Goal: Task Accomplishment & Management: Manage account settings

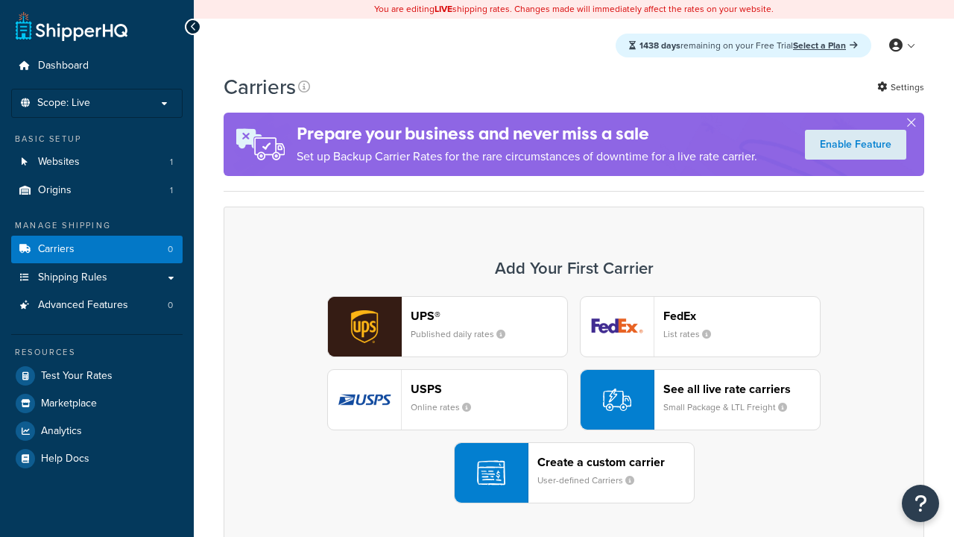
click at [574, 400] on div "UPS® Published daily rates FedEx List rates USPS Online rates See all live rate…" at bounding box center [574, 399] width 670 height 207
click at [742, 316] on header "FedEx" at bounding box center [742, 316] width 157 height 14
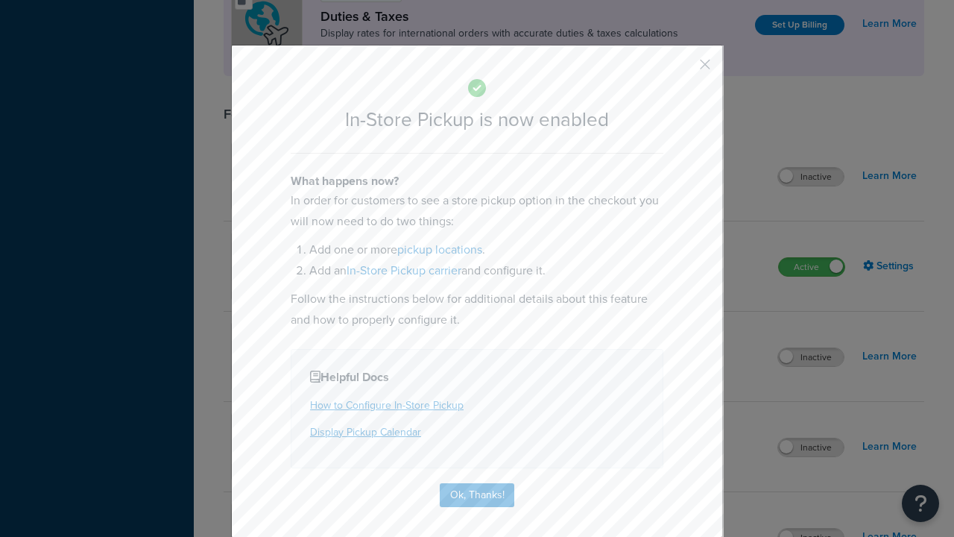
click at [683, 68] on button "button" at bounding box center [684, 70] width 4 height 4
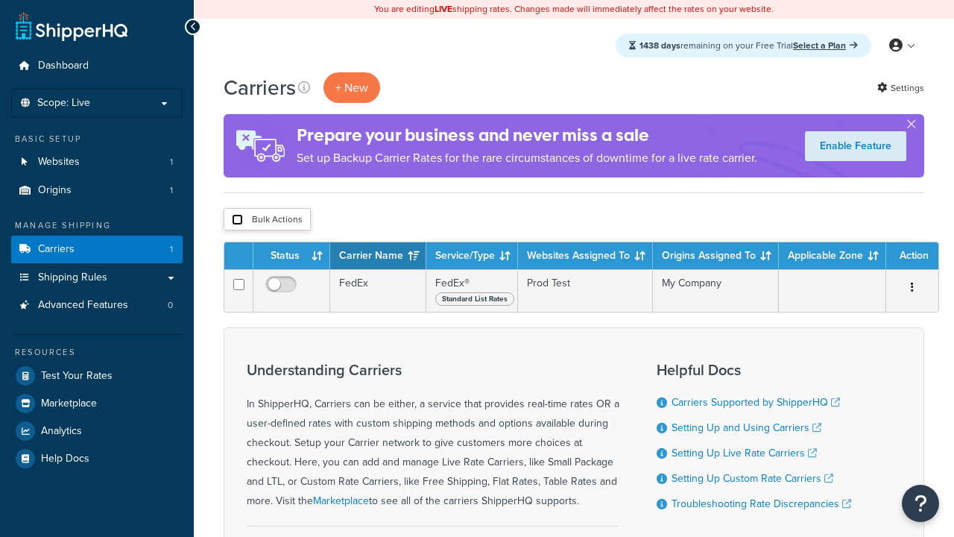
click at [237, 221] on input "checkbox" at bounding box center [237, 219] width 11 height 11
checkbox input "true"
click at [0, 0] on button "Delete" at bounding box center [0, 0] width 0 height 0
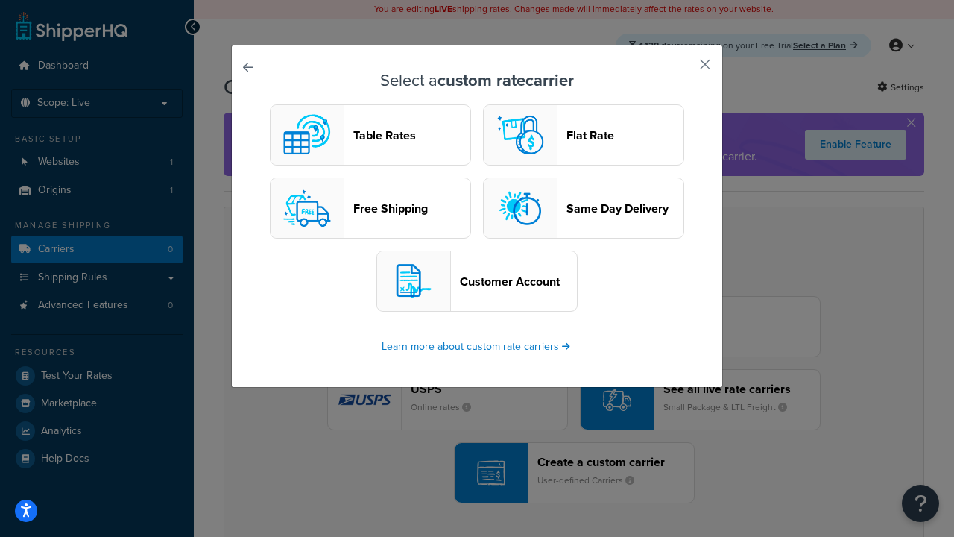
click at [371, 136] on header "Table Rates" at bounding box center [411, 135] width 117 height 14
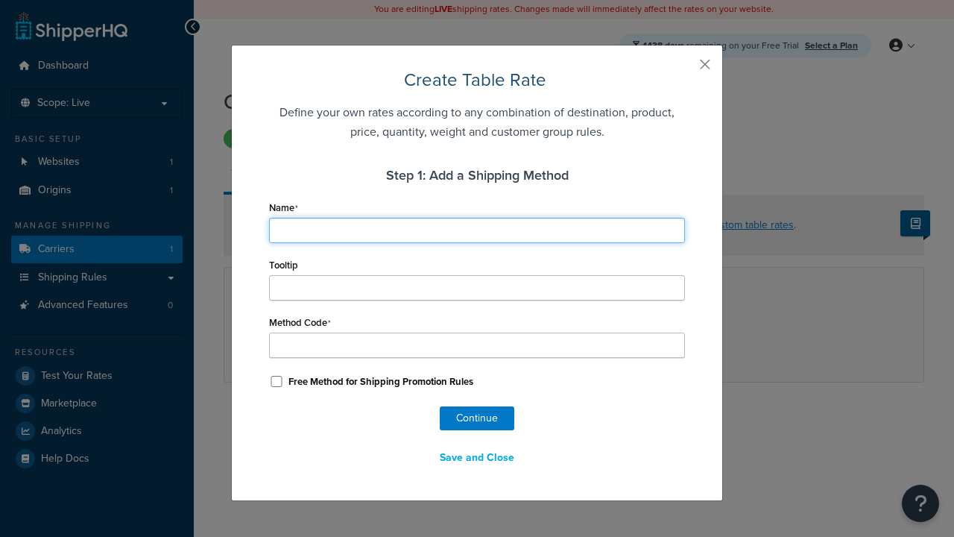
type input "Ground"
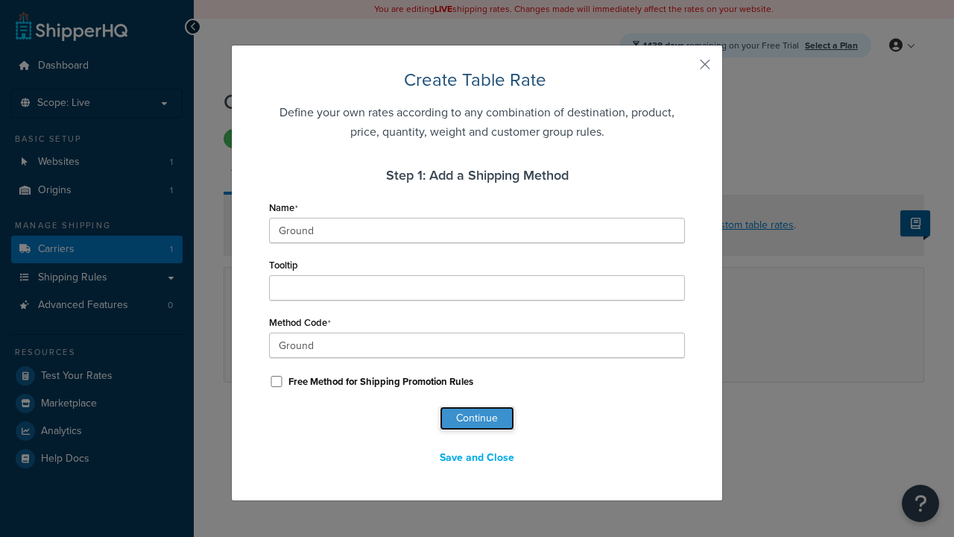
click at [477, 418] on button "Continue" at bounding box center [477, 418] width 75 height 24
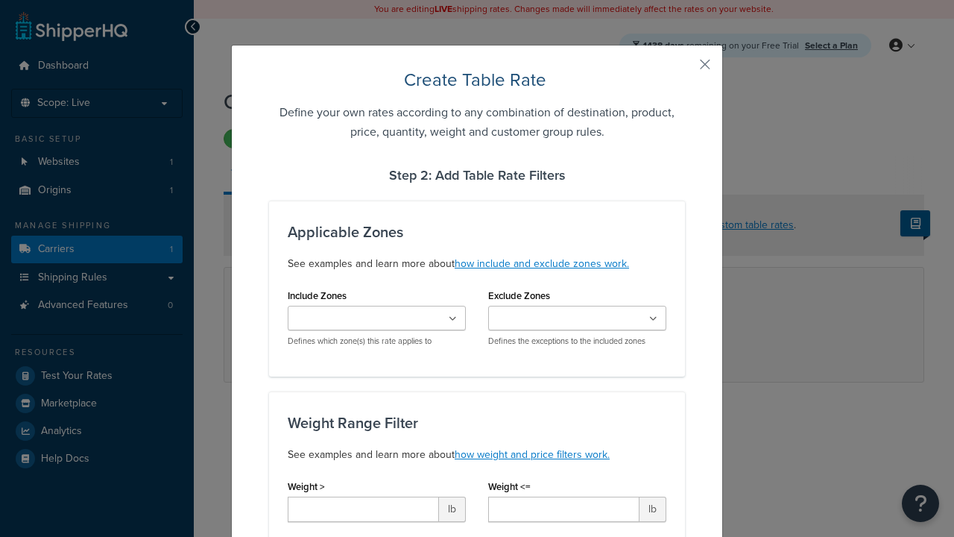
type input "10"
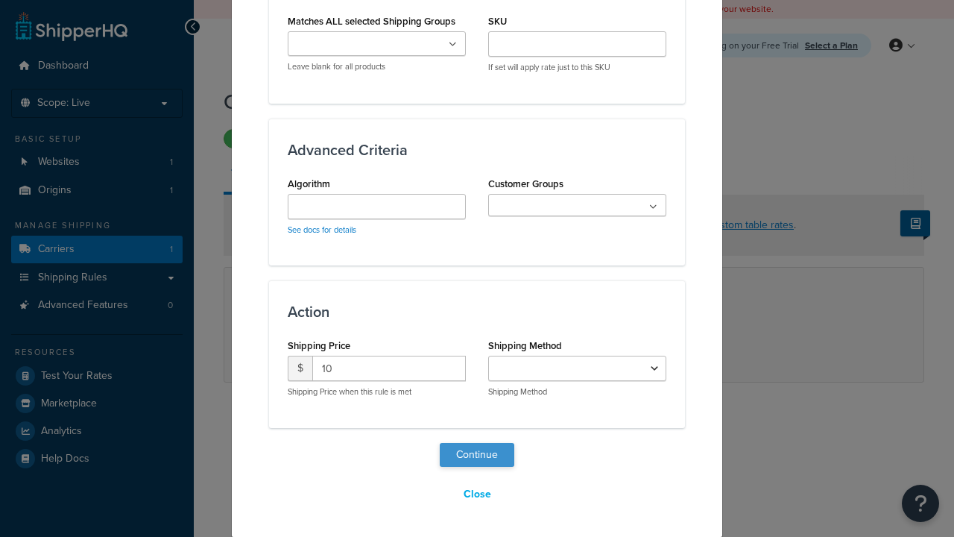
select select "25"
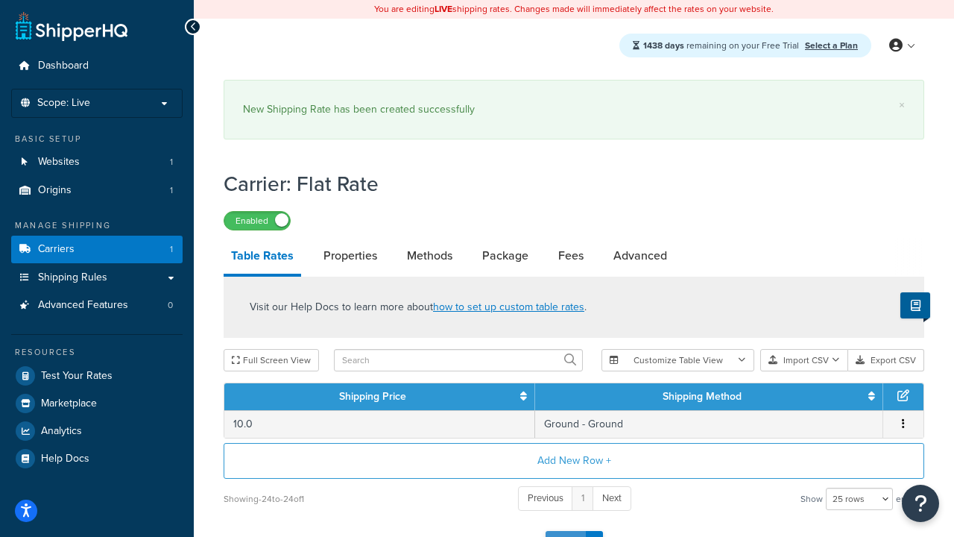
click at [565, 531] on button "Save" at bounding box center [566, 543] width 40 height 24
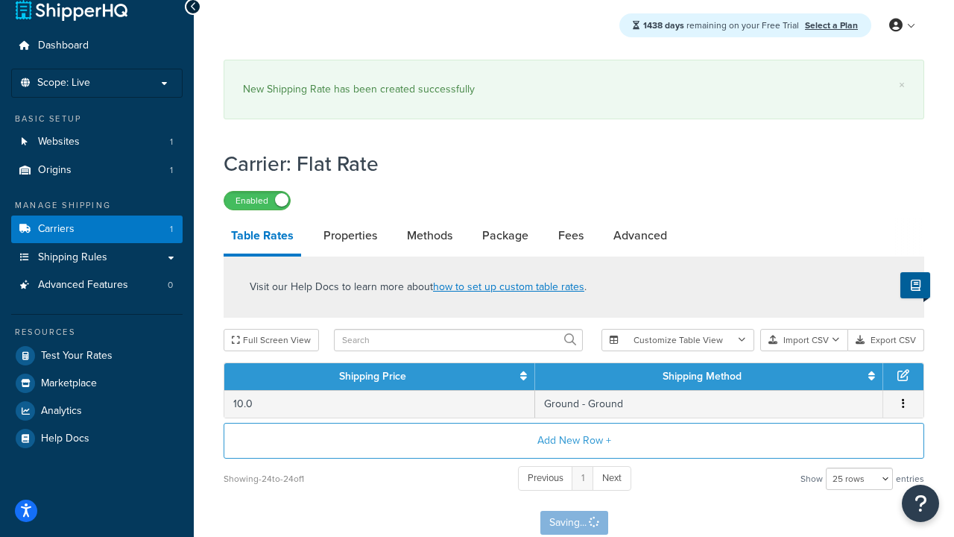
scroll to position [0, 0]
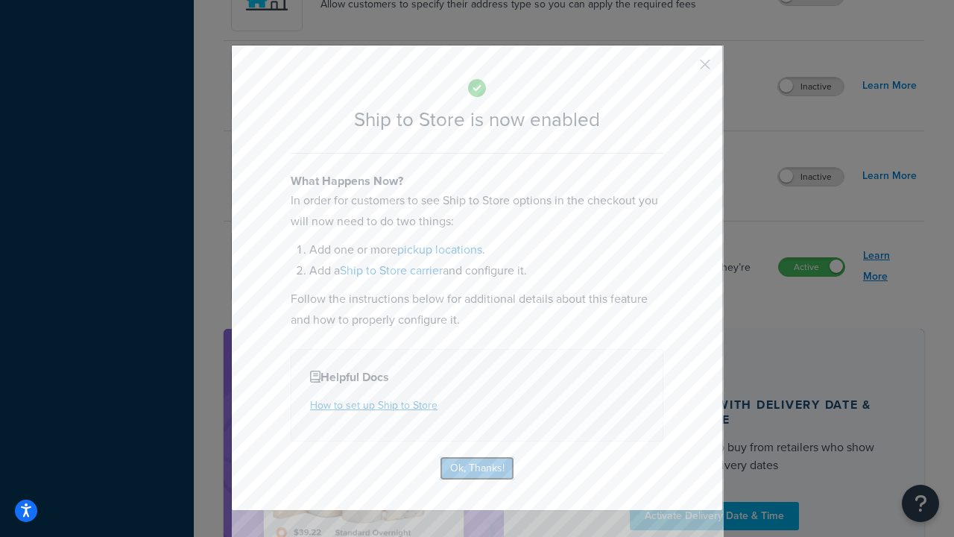
click at [477, 467] on button "Ok, Thanks!" at bounding box center [477, 468] width 75 height 24
click at [890, 267] on link "Learn More" at bounding box center [890, 266] width 54 height 42
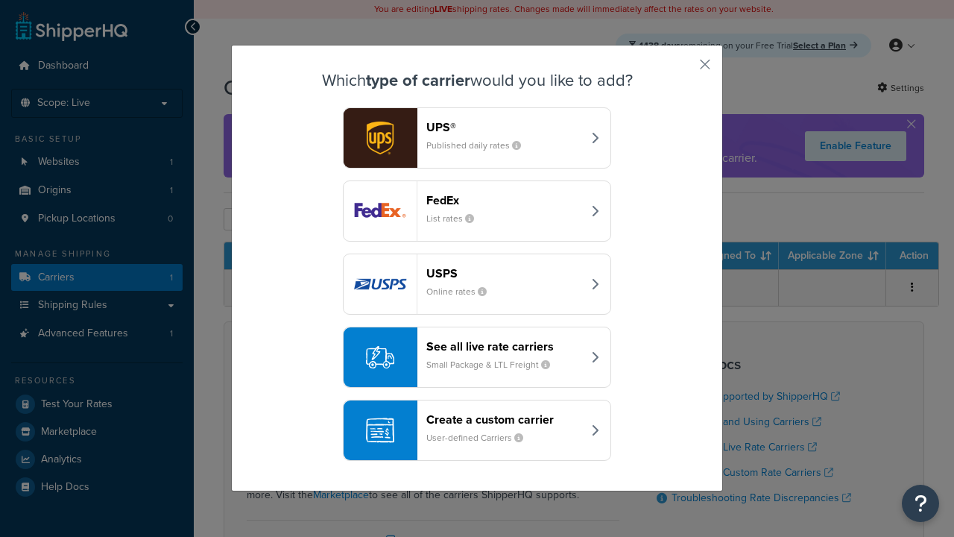
click at [477, 431] on div "Create a custom carrier User-defined Carriers" at bounding box center [505, 430] width 156 height 36
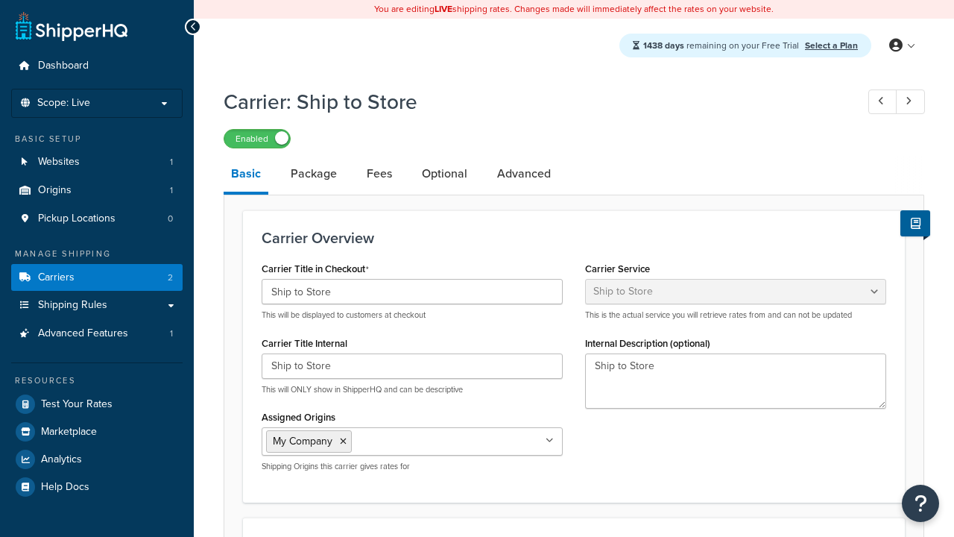
select select "shipToStore"
select select "183361"
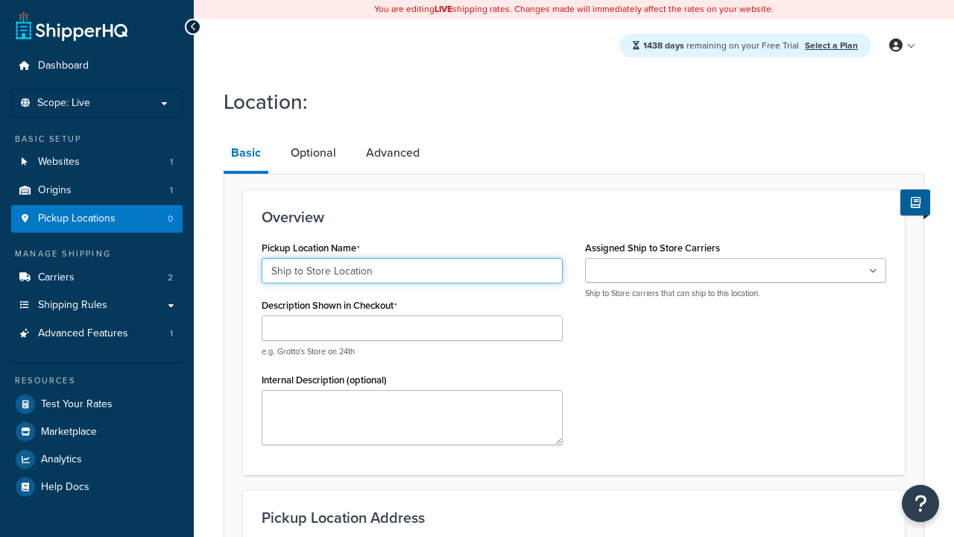
type input "Ship to Store Location"
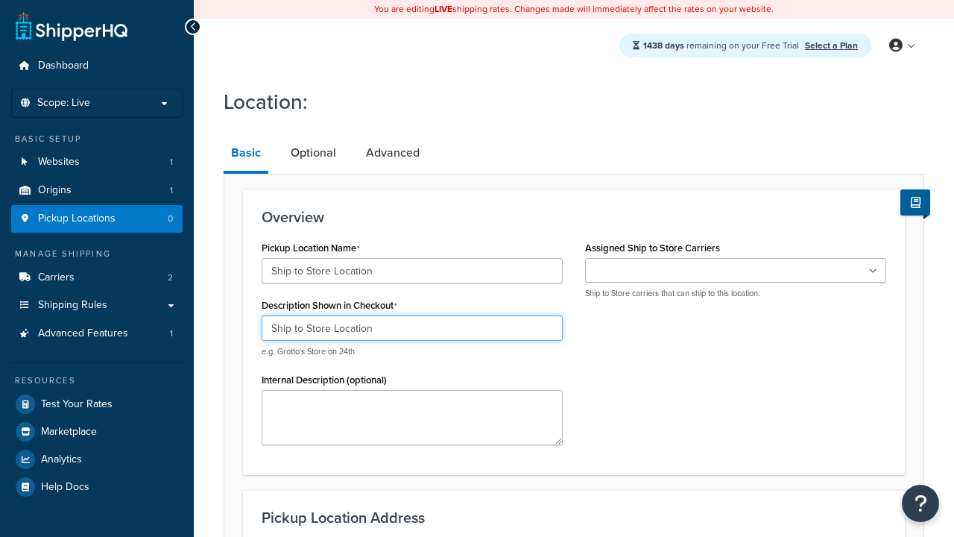
type input "Ship to Store Location"
click at [736, 271] on ul at bounding box center [735, 270] width 301 height 25
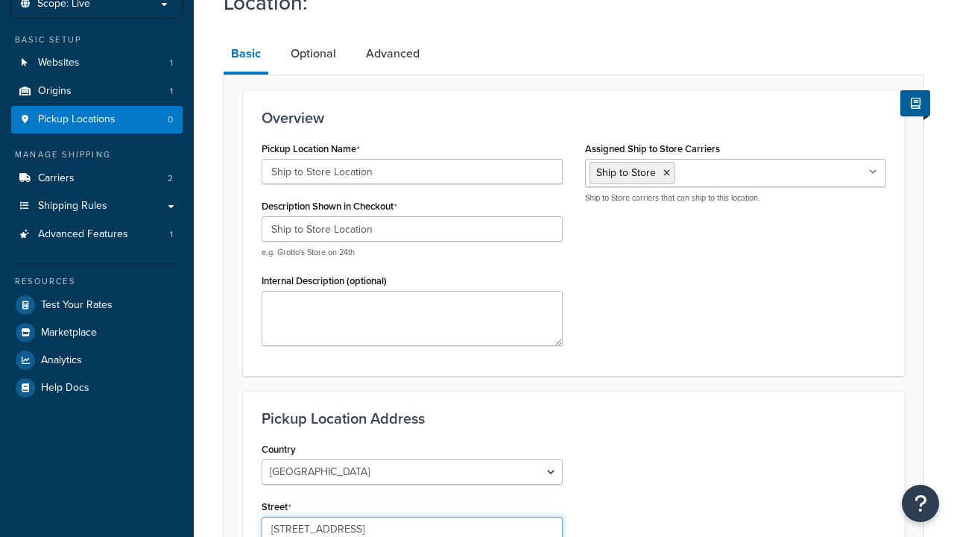
type input "2556 Bark Wood Road"
type input "Apt 103"
type input "Schaumburg"
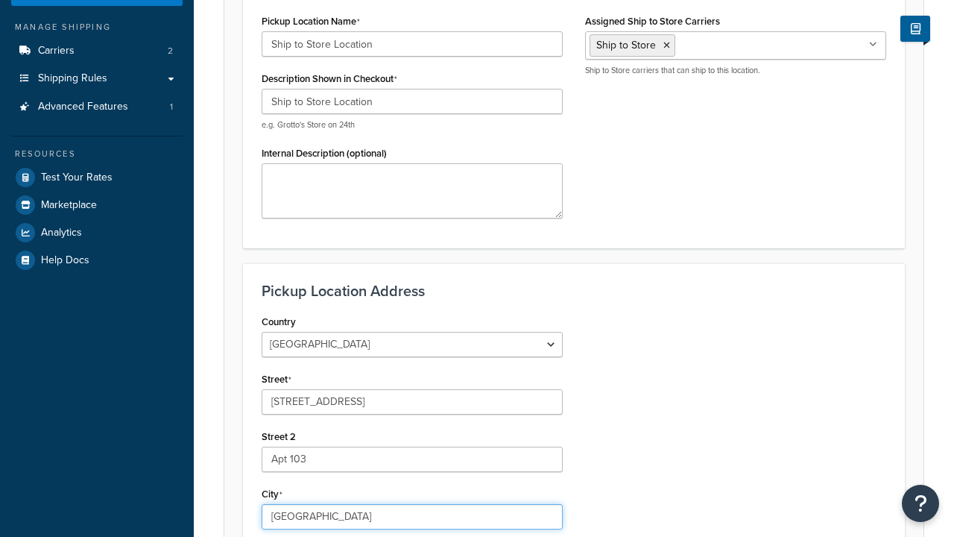
select select "13"
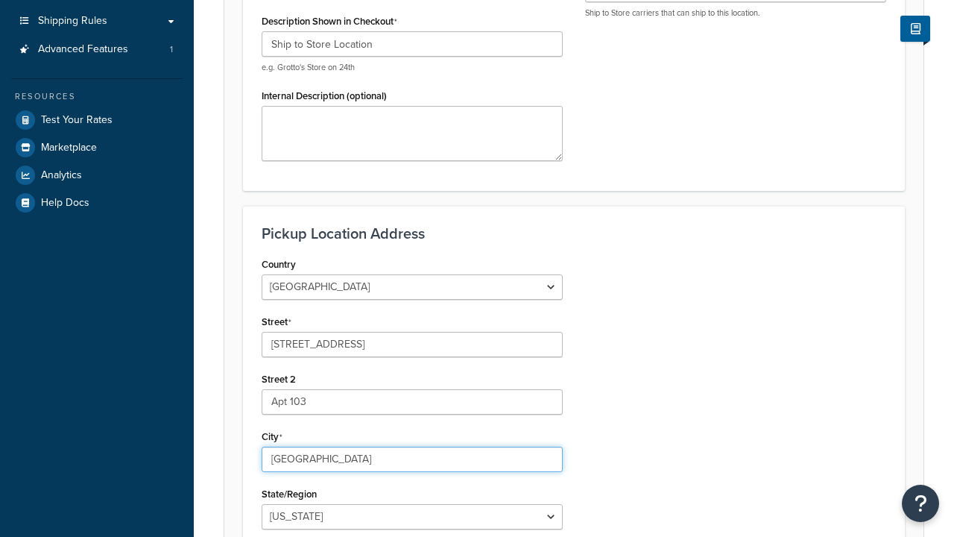
type input "Schaumburg"
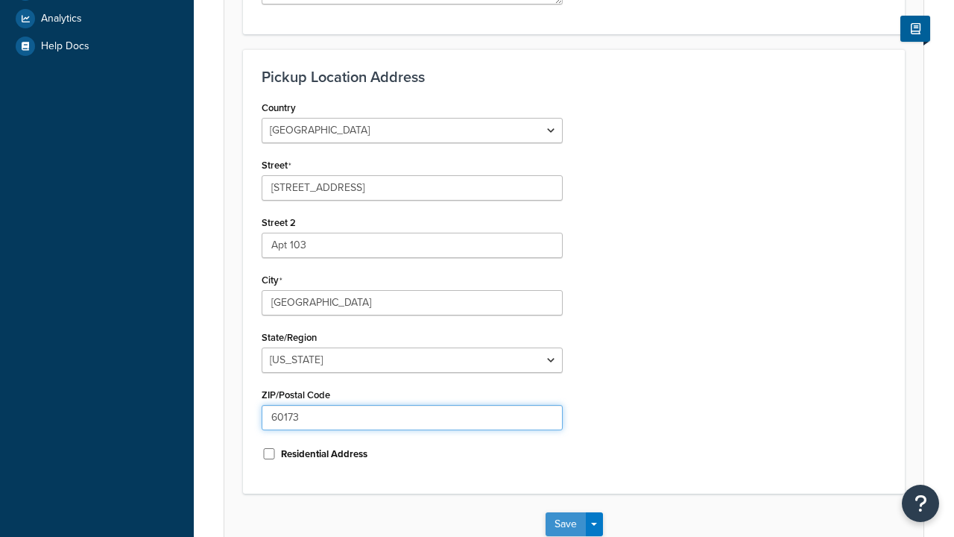
type input "60173"
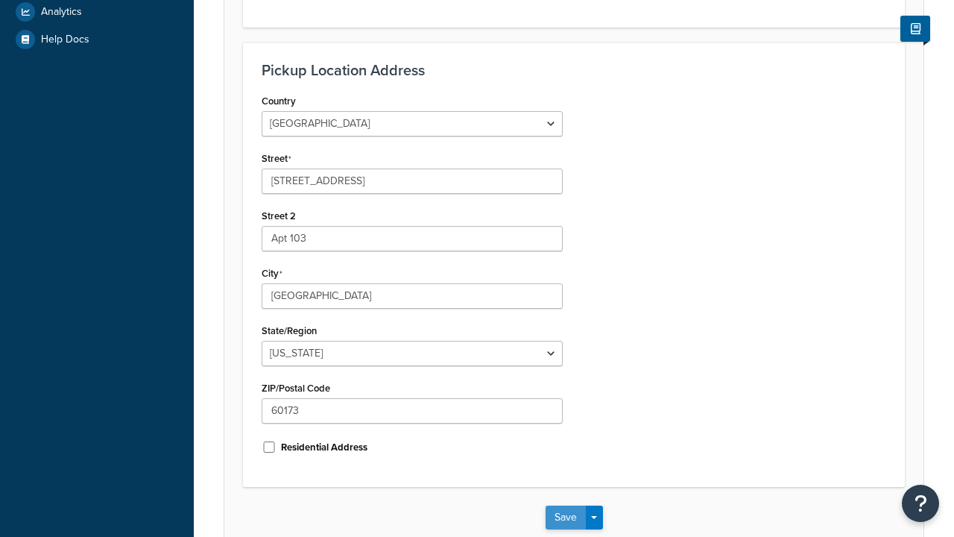
click at [565, 506] on button "Save" at bounding box center [566, 518] width 40 height 24
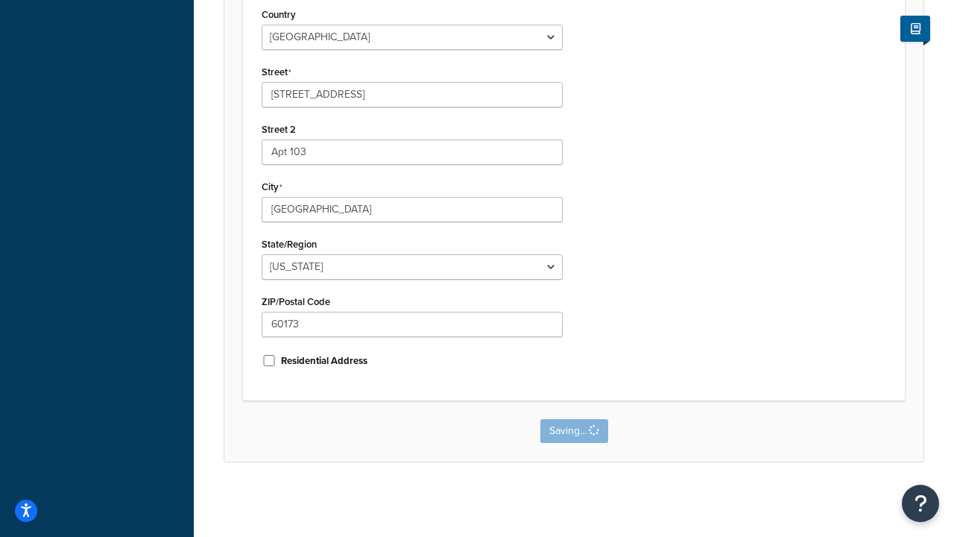
scroll to position [0, 0]
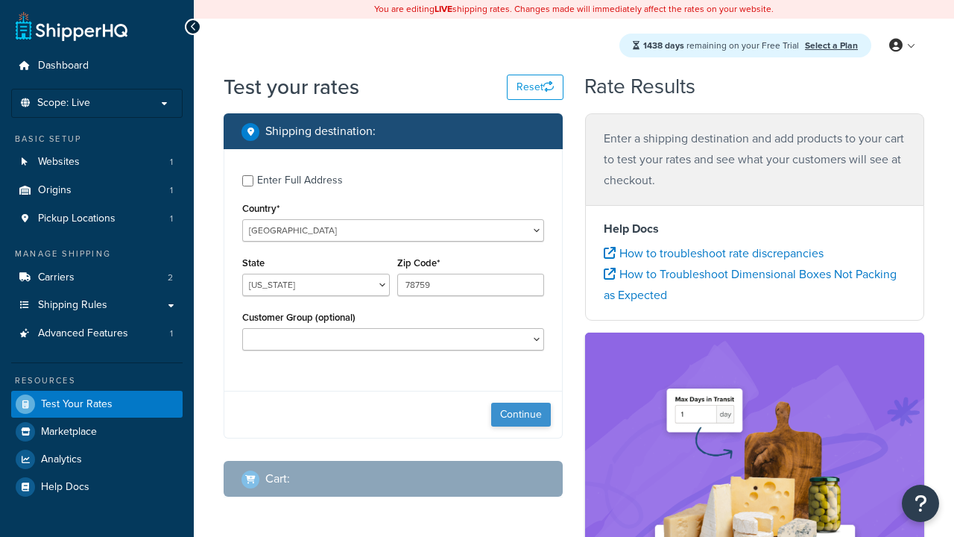
click at [521, 417] on button "Continue" at bounding box center [521, 415] width 60 height 24
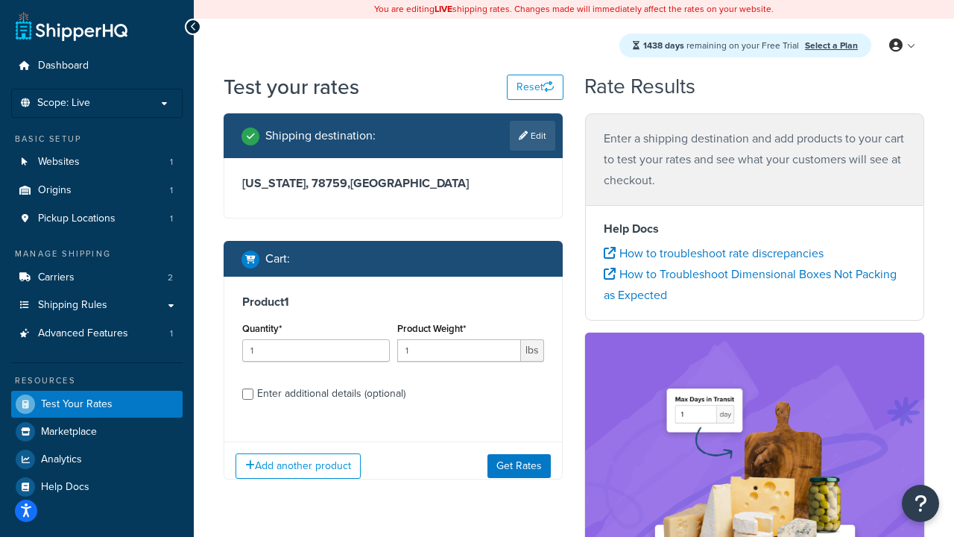
select select "IL"
type input "60173"
type input "3"
type input "5"
click at [520, 466] on button "Get Rates" at bounding box center [519, 465] width 63 height 24
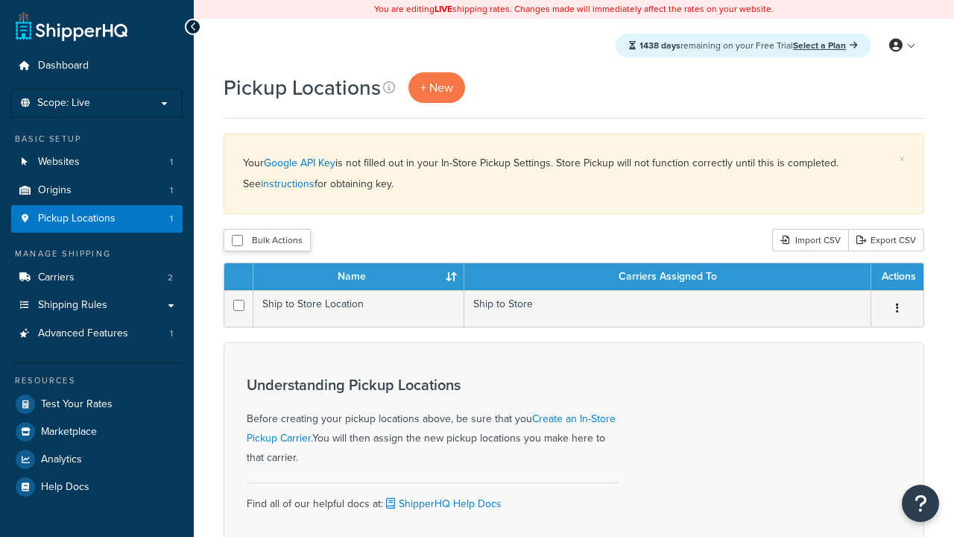
click at [237, 242] on input "checkbox" at bounding box center [237, 240] width 11 height 11
checkbox input "true"
click at [0, 0] on button "Delete" at bounding box center [0, 0] width 0 height 0
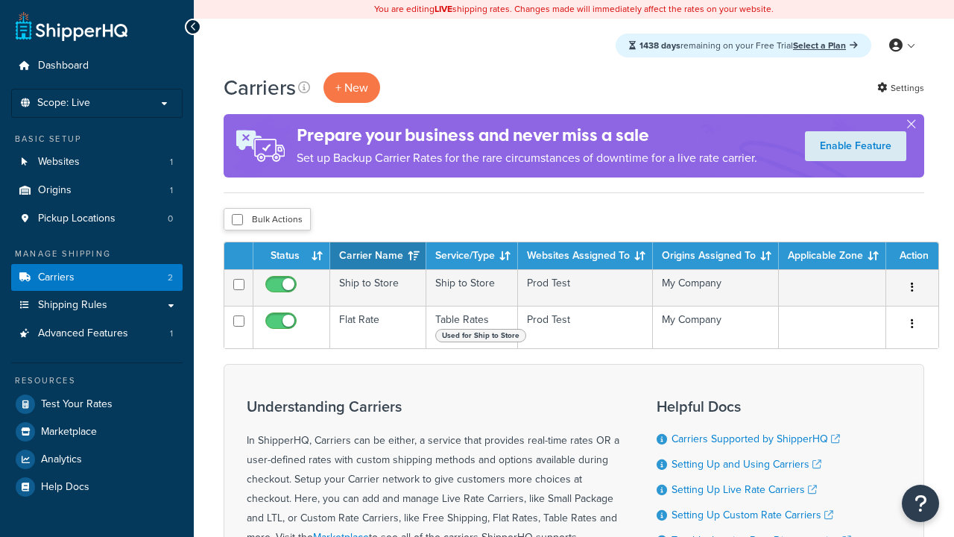
click at [237, 221] on input "checkbox" at bounding box center [237, 219] width 11 height 11
checkbox input "true"
click at [0, 0] on button "Delete" at bounding box center [0, 0] width 0 height 0
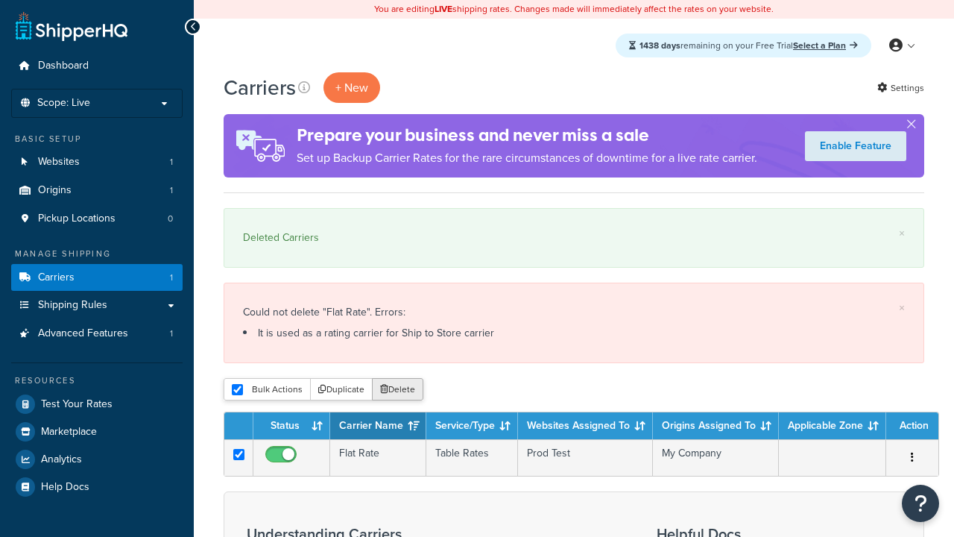
click at [397, 391] on button "Delete" at bounding box center [397, 389] width 51 height 22
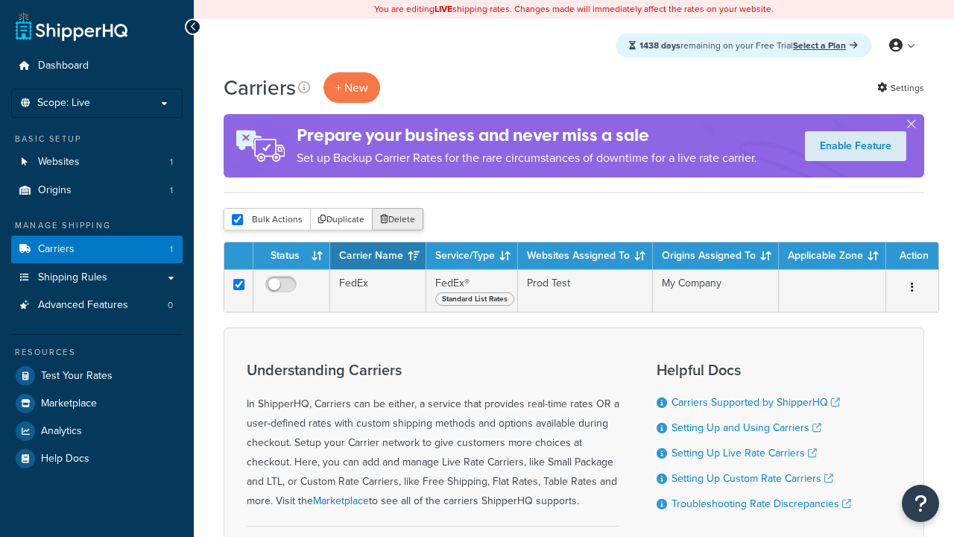
click at [397, 221] on button "Delete" at bounding box center [397, 219] width 51 height 22
